Goal: Task Accomplishment & Management: Complete application form

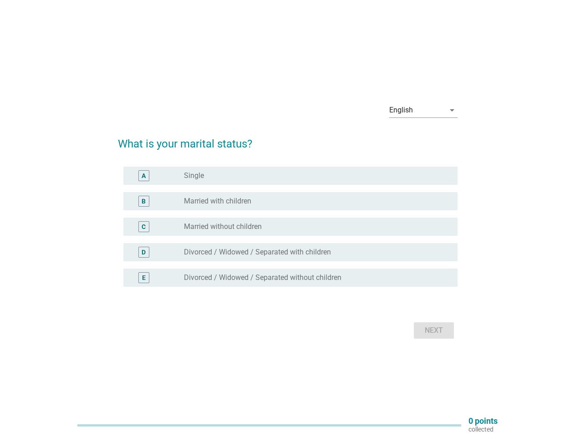
click at [288, 218] on div "C radio_button_unchecked Married without children" at bounding box center [290, 227] width 334 height 18
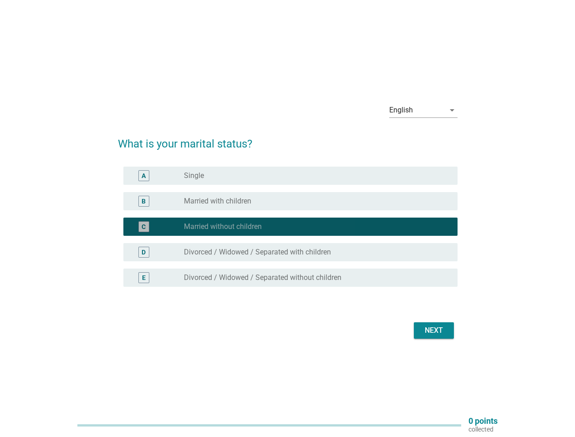
click at [423, 110] on div "English" at bounding box center [417, 110] width 56 height 15
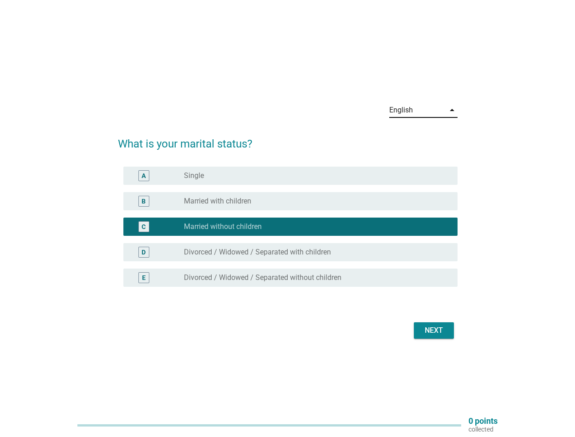
click at [288, 232] on div "C radio_button_checked Married without children" at bounding box center [290, 227] width 334 height 18
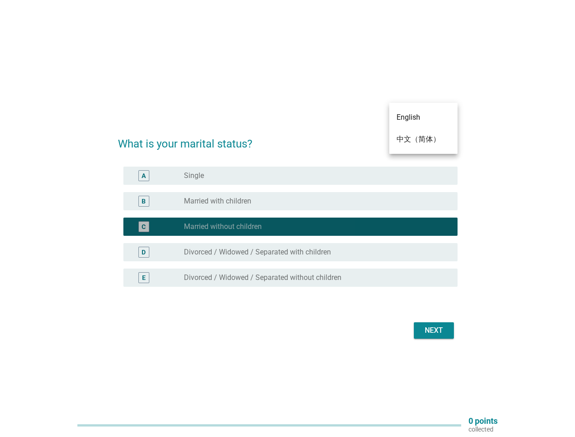
click at [288, 227] on div "radio_button_checked Married without children" at bounding box center [313, 226] width 259 height 9
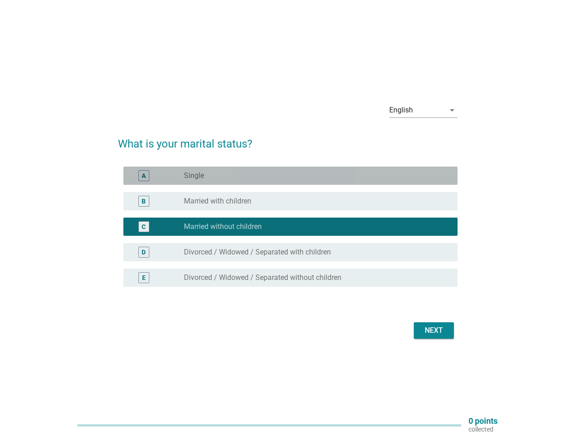
click at [290, 176] on div "radio_button_unchecked Single" at bounding box center [313, 175] width 259 height 9
click at [194, 176] on label "Single" at bounding box center [194, 175] width 20 height 9
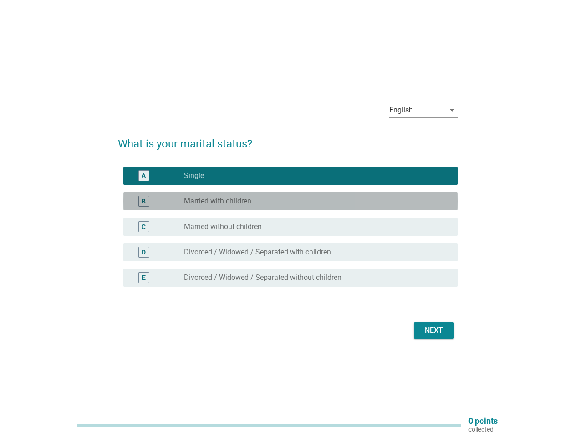
click at [290, 201] on div "radio_button_unchecked Married with children" at bounding box center [313, 201] width 259 height 9
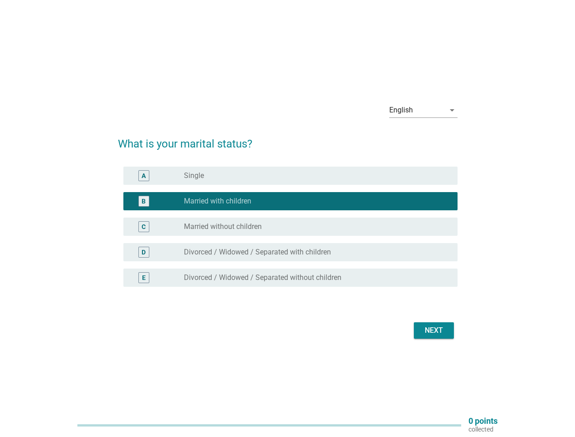
click at [218, 201] on label "Married with children" at bounding box center [217, 201] width 67 height 9
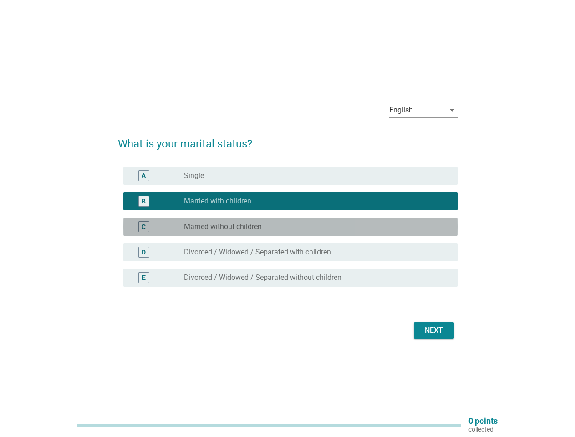
click at [290, 227] on div "radio_button_unchecked Married without children" at bounding box center [313, 226] width 259 height 9
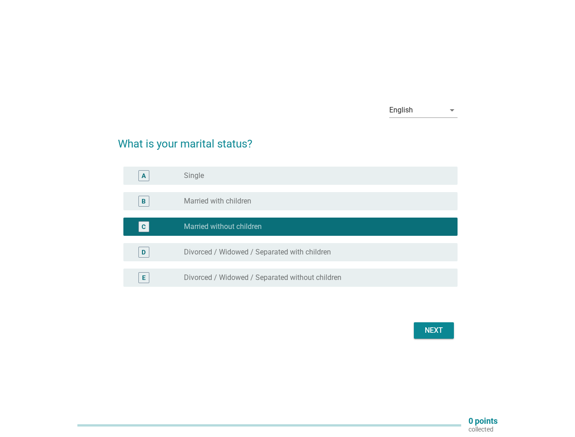
click at [223, 227] on label "Married without children" at bounding box center [223, 226] width 78 height 9
